Goal: Transaction & Acquisition: Purchase product/service

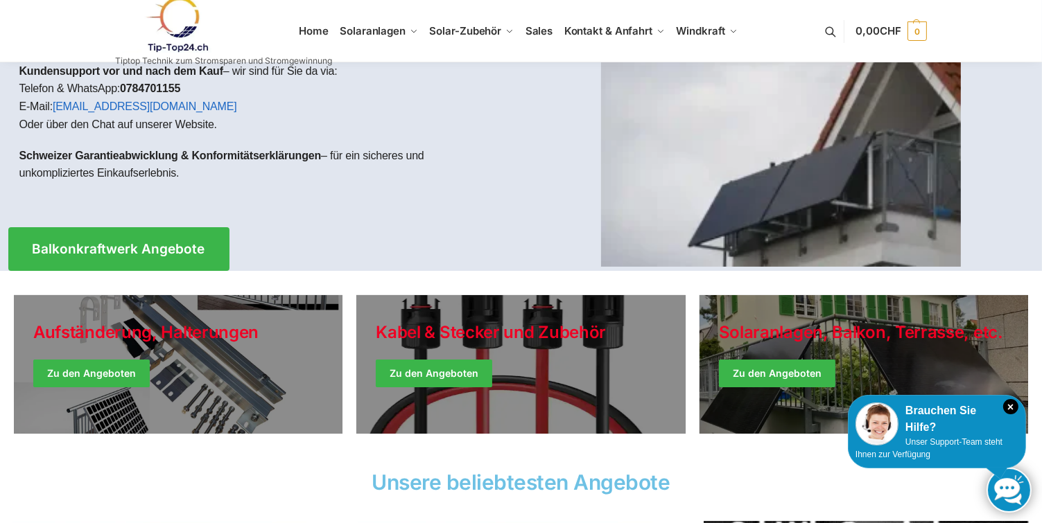
scroll to position [139, 0]
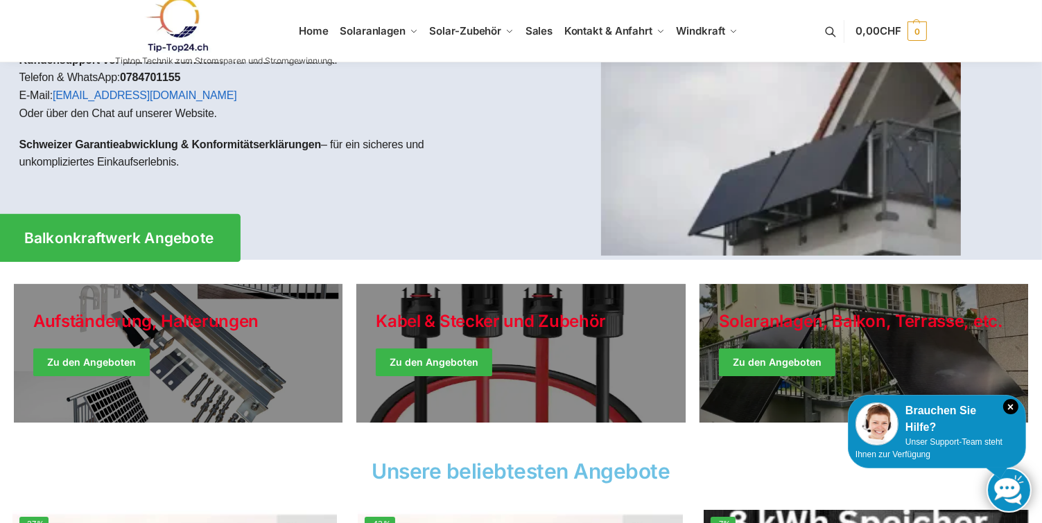
click at [137, 236] on span "Balkonkraftwerk Angebote" at bounding box center [119, 238] width 190 height 15
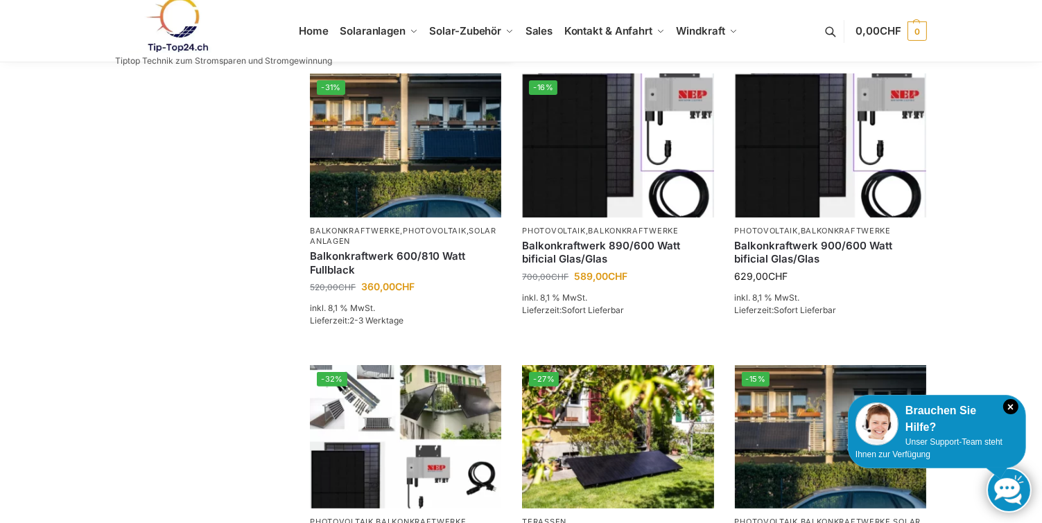
scroll to position [624, 0]
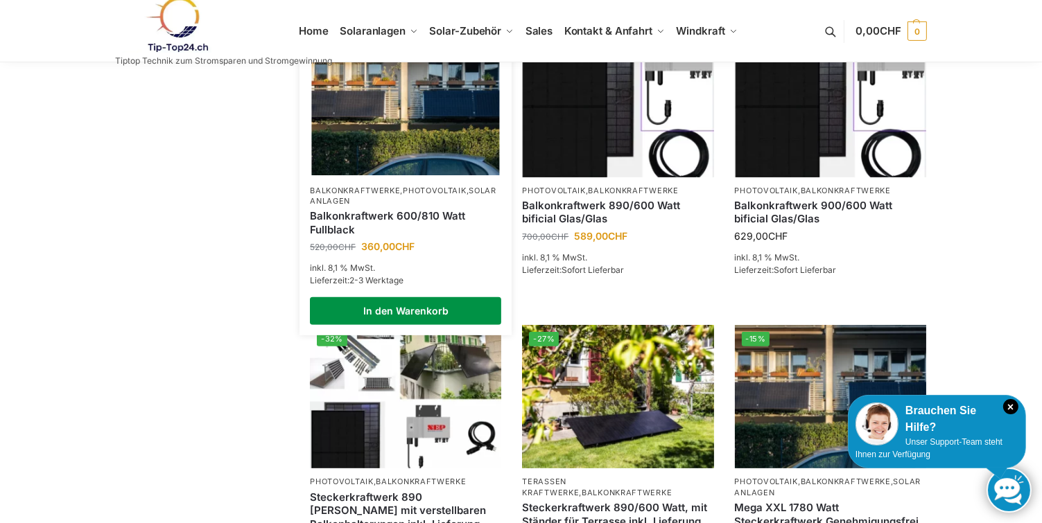
click at [444, 325] on link "In den Warenkorb" at bounding box center [405, 311] width 191 height 28
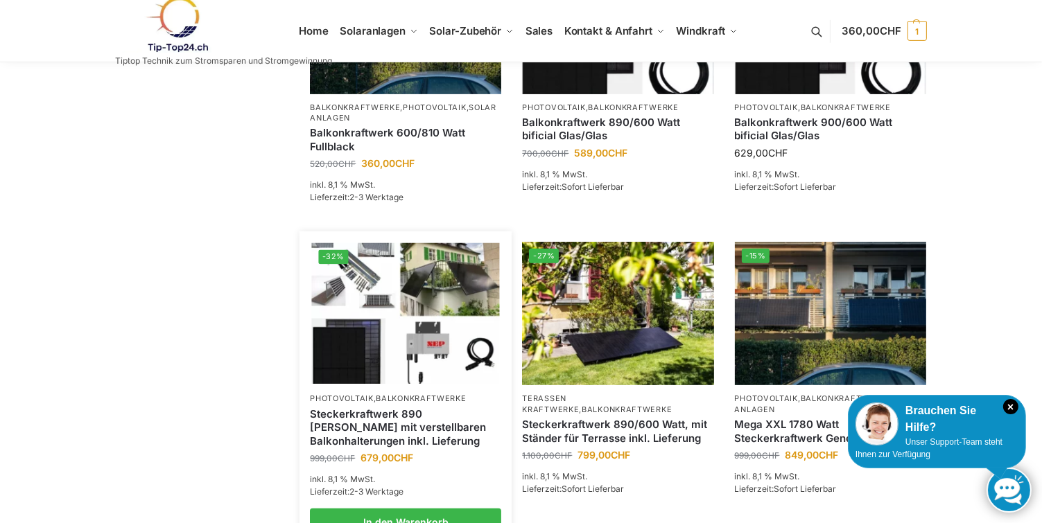
scroll to position [762, 0]
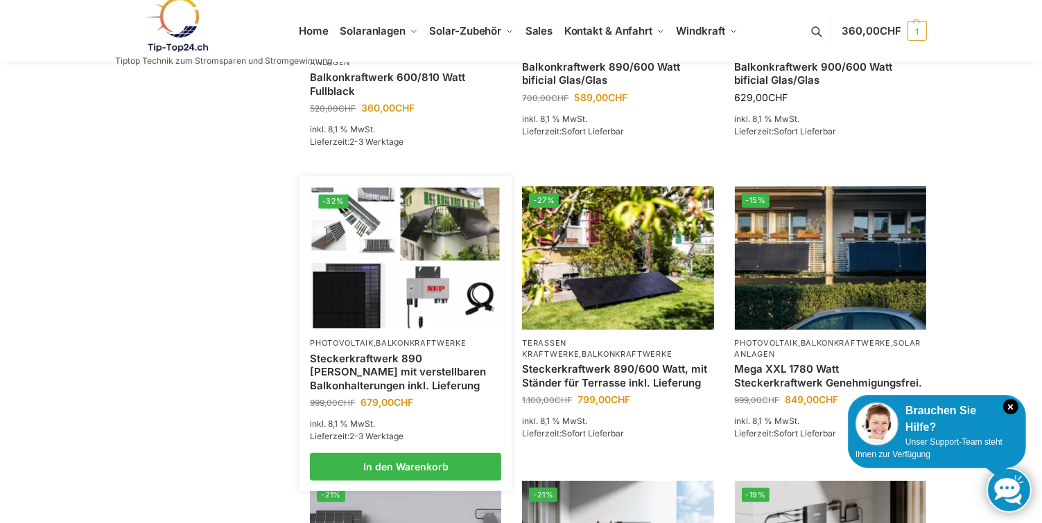
click at [426, 389] on link "Steckerkraftwerk 890 [PERSON_NAME] mit verstellbaren Balkonhalterungen inkl. Li…" at bounding box center [405, 372] width 191 height 41
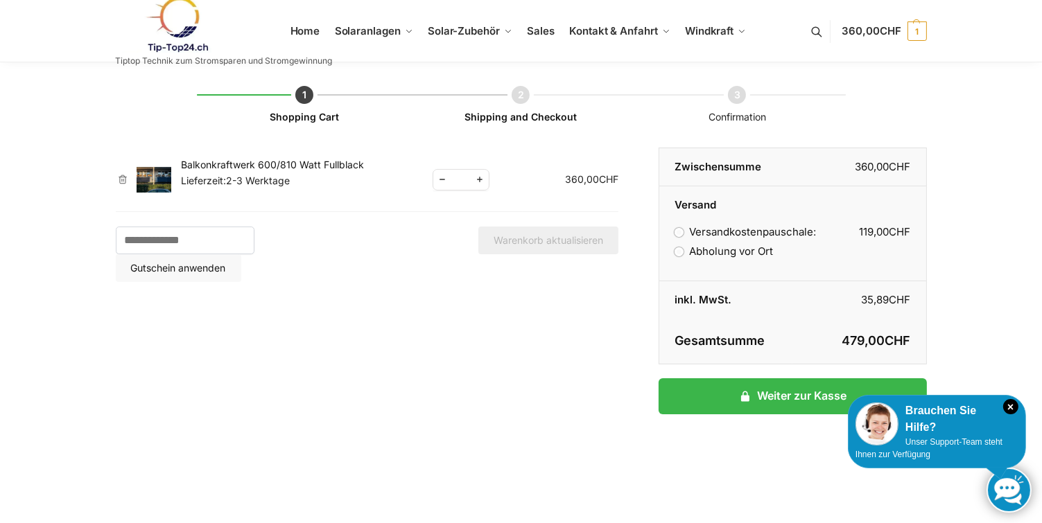
scroll to position [69, 0]
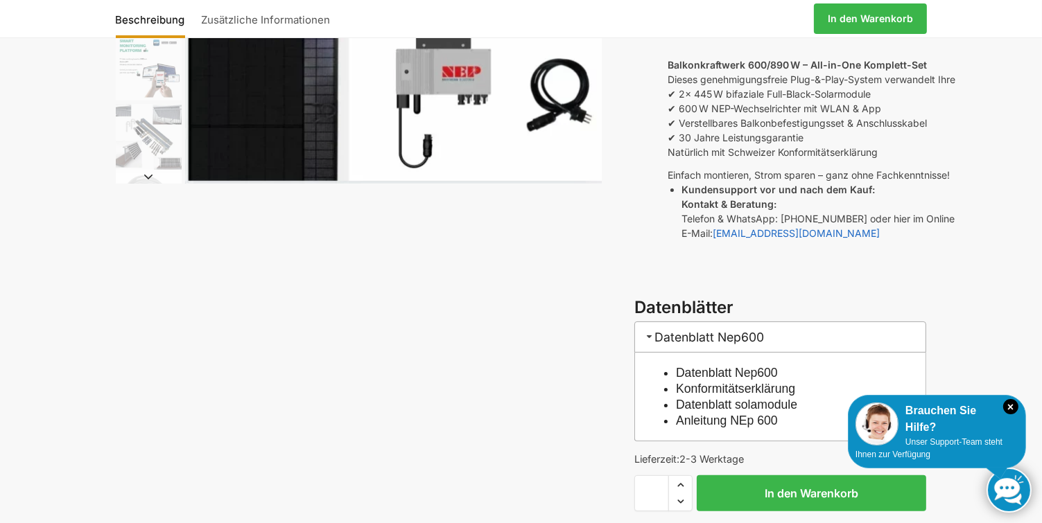
scroll to position [277, 0]
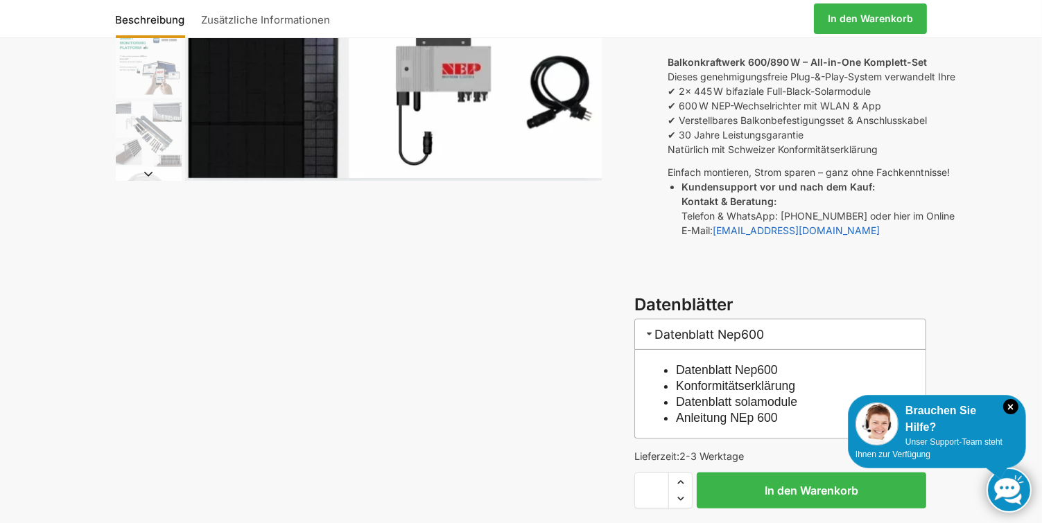
click at [715, 363] on link "Datenblatt Nep600" at bounding box center [727, 370] width 102 height 14
